Goal: Task Accomplishment & Management: Manage account settings

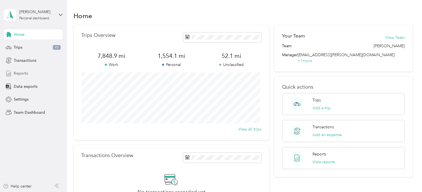
click at [22, 71] on span "Reports" at bounding box center [21, 73] width 14 height 6
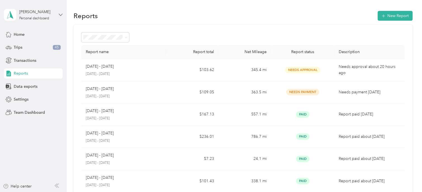
click at [63, 15] on icon at bounding box center [61, 15] width 4 height 4
click at [29, 49] on div "Team dashboard Personal dashboard Log out" at bounding box center [78, 55] width 141 height 35
click at [41, 14] on div "[PERSON_NAME]" at bounding box center [36, 12] width 35 height 6
click at [32, 43] on div "Team dashboard" at bounding box center [24, 43] width 30 height 6
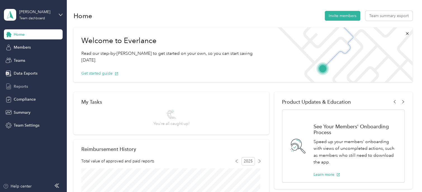
click at [19, 85] on span "Reports" at bounding box center [21, 87] width 14 height 6
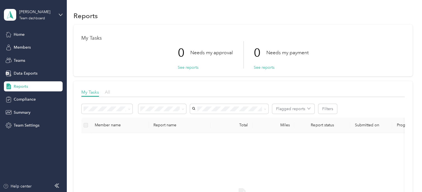
click at [108, 91] on span "All" at bounding box center [107, 91] width 5 height 5
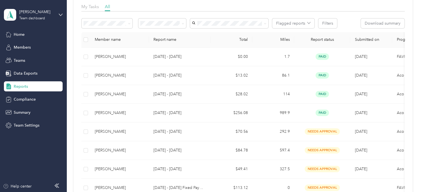
scroll to position [80, 0]
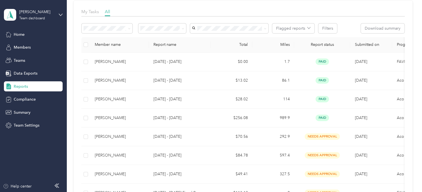
click at [170, 43] on th "Report name" at bounding box center [179, 44] width 61 height 15
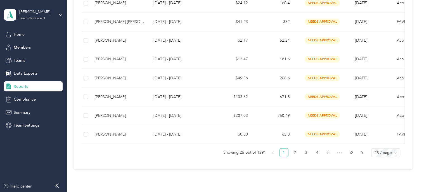
scroll to position [458, 0]
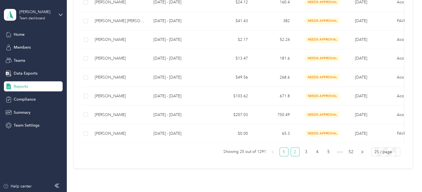
click at [296, 152] on link "2" at bounding box center [295, 151] width 8 height 8
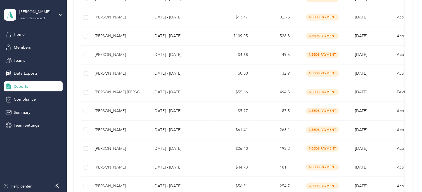
scroll to position [428, 0]
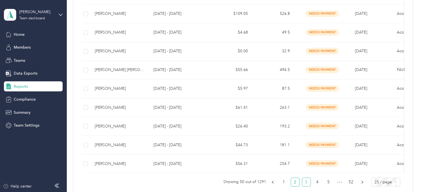
click at [305, 185] on link "3" at bounding box center [306, 182] width 8 height 8
